Goal: Obtain resource: Download file/media

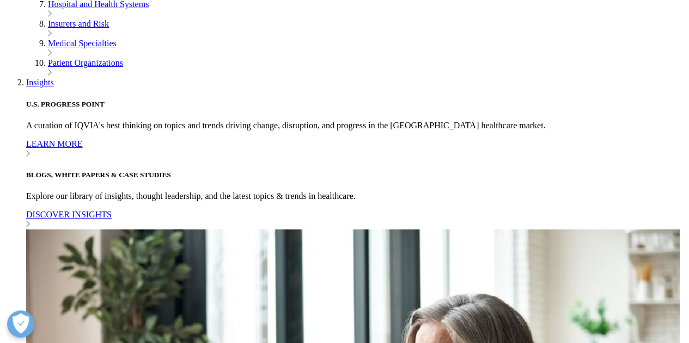
scroll to position [286, 642]
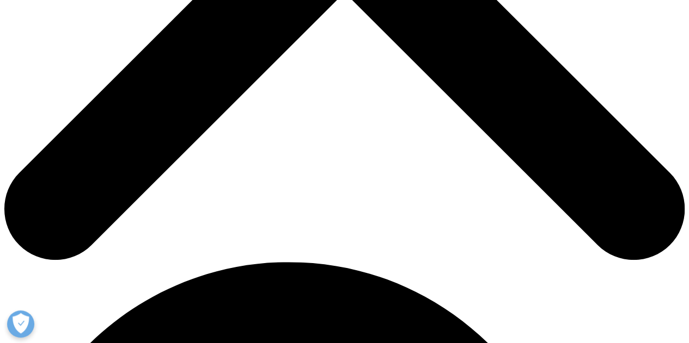
type input "u"
type input "Suramya"
type input "Agrwal"
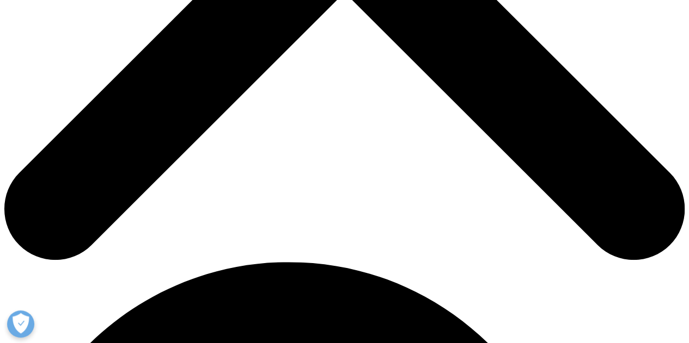
type input "suramya.agrwal@accenture.com"
type input "Consultant"
type input "Accenture"
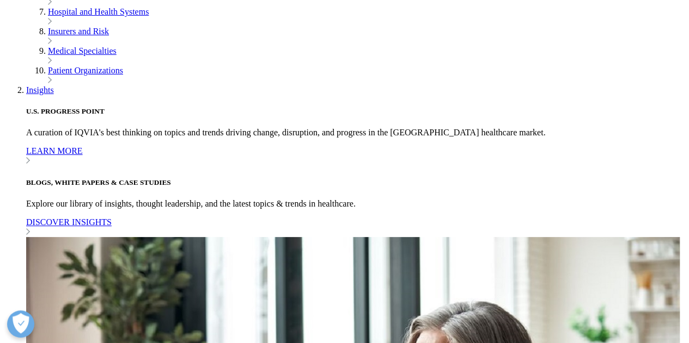
select select "India"
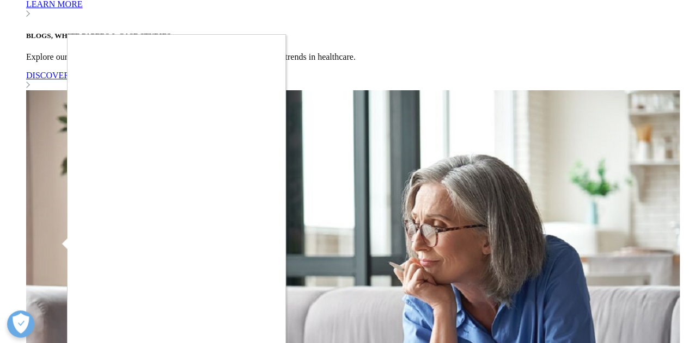
scroll to position [599, 0]
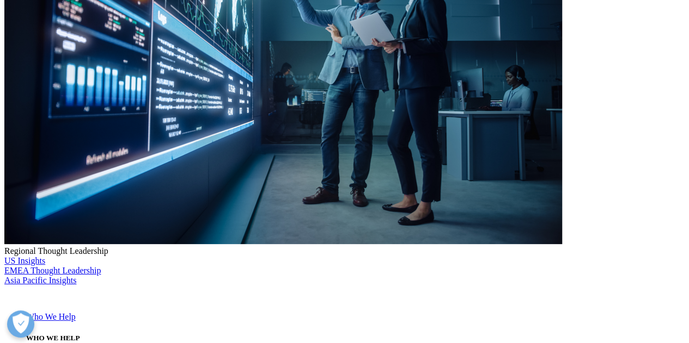
scroll to position [293, 0]
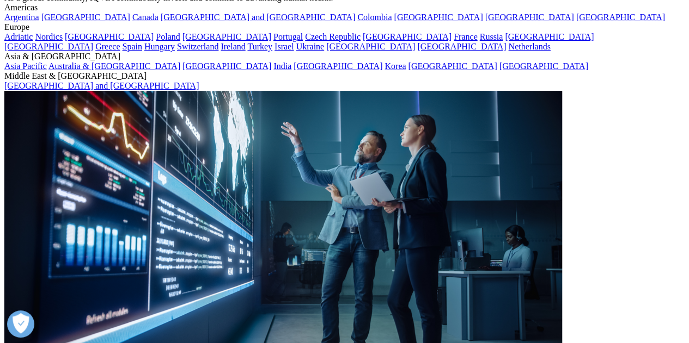
scroll to position [75, 0]
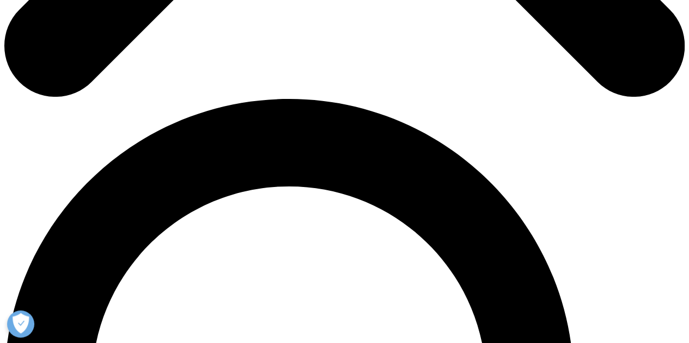
scroll to position [817, 0]
